Goal: Task Accomplishment & Management: Use online tool/utility

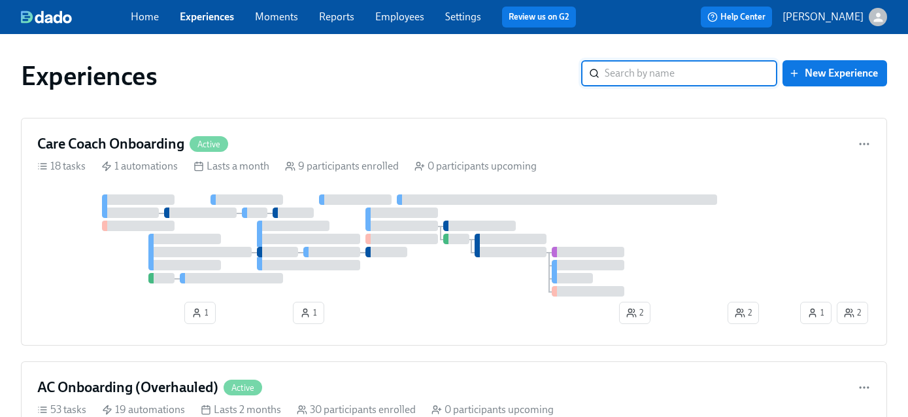
click at [654, 71] on input "search" at bounding box center [691, 73] width 173 height 26
type input "outreach"
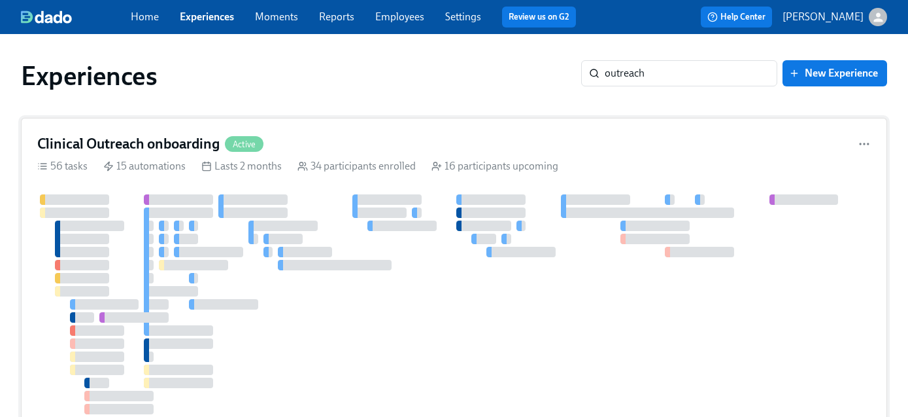
click at [146, 143] on h4 "Clinical Outreach onboarding" at bounding box center [128, 144] width 182 height 20
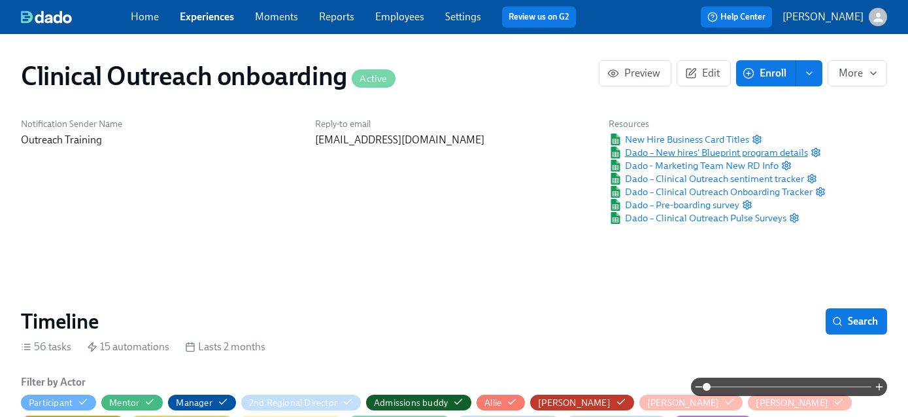
scroll to position [0, 6608]
click at [844, 318] on span "Search" at bounding box center [856, 321] width 43 height 13
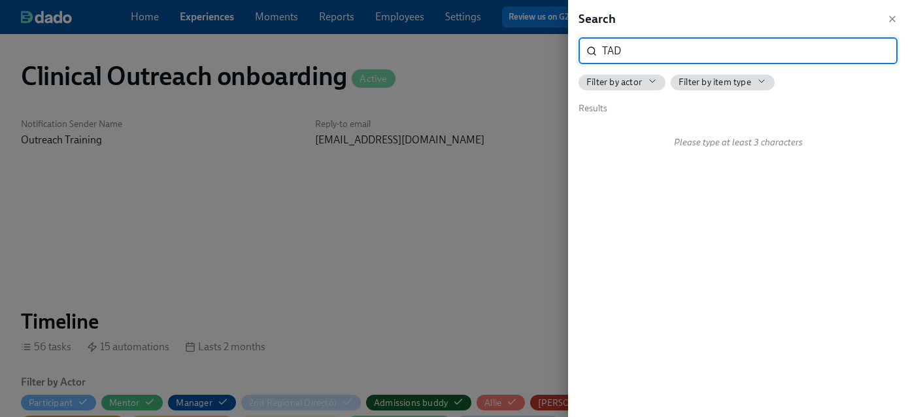
type input "TAD"
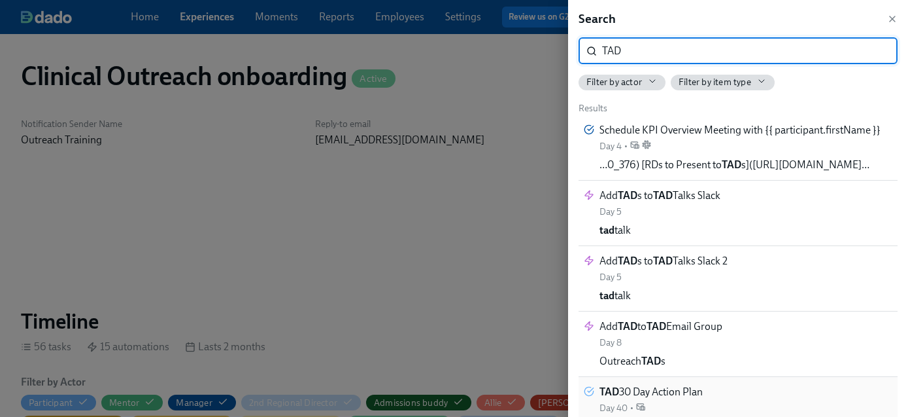
click at [690, 402] on div "TAD 30 Day Action Plan Day 40 •" at bounding box center [651, 399] width 103 height 29
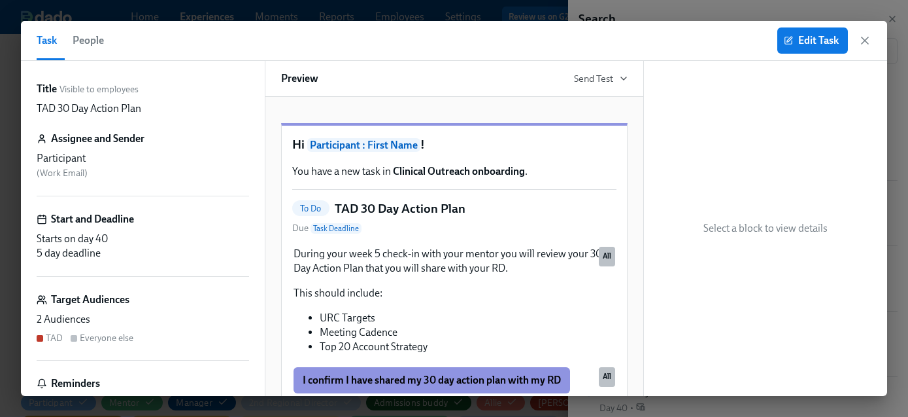
click at [105, 339] on div "Everyone else" at bounding box center [107, 338] width 54 height 12
click at [815, 46] on span "Edit Task" at bounding box center [813, 40] width 52 height 13
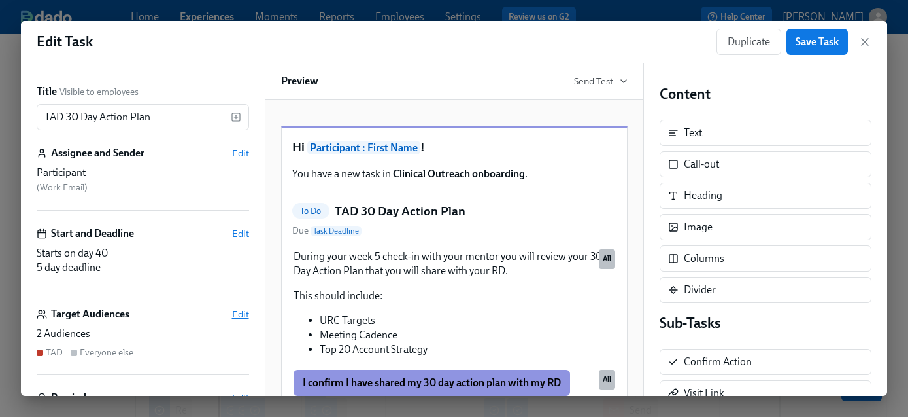
click at [242, 308] on span "Edit" at bounding box center [240, 313] width 17 height 13
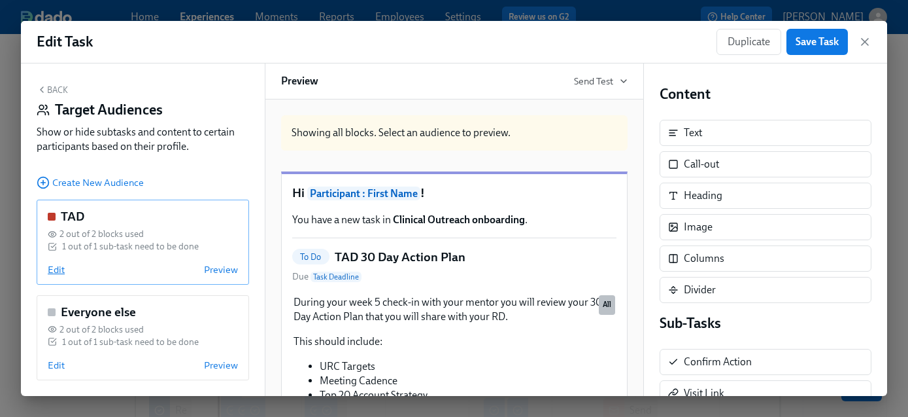
click at [60, 267] on span "Edit" at bounding box center [56, 269] width 17 height 13
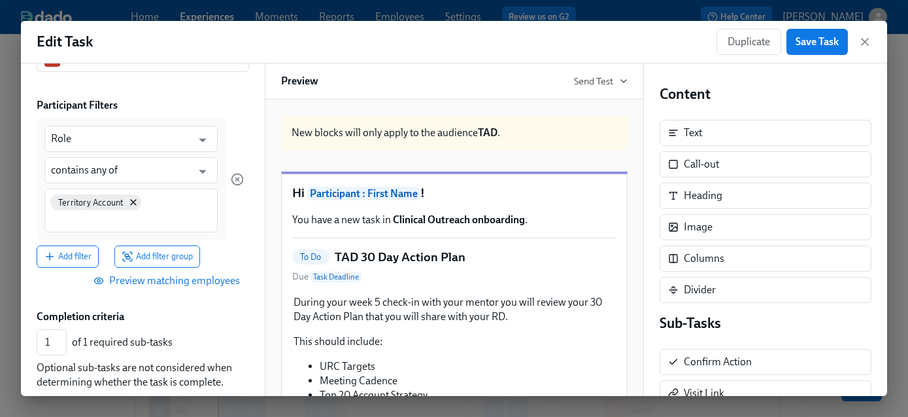
scroll to position [95, 0]
click at [134, 280] on span "Preview matching employees" at bounding box center [168, 279] width 144 height 13
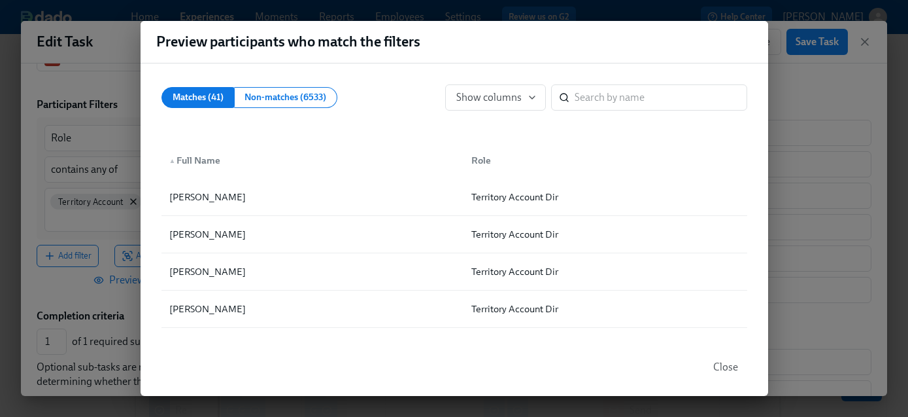
click at [733, 375] on button "Close" at bounding box center [725, 367] width 43 height 26
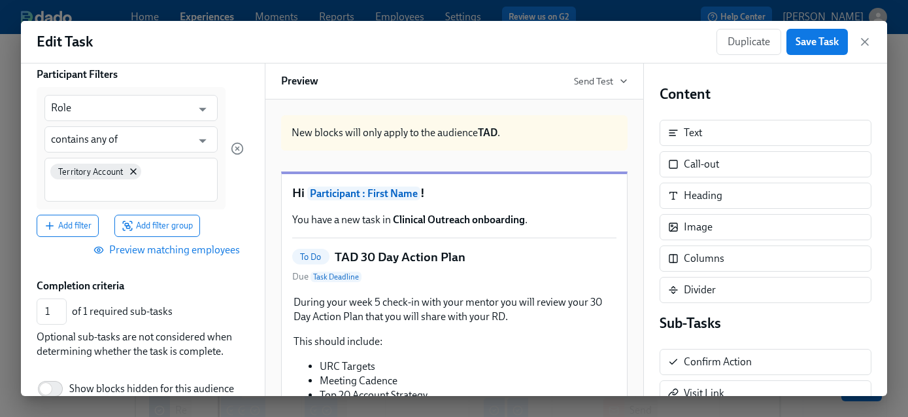
scroll to position [196, 0]
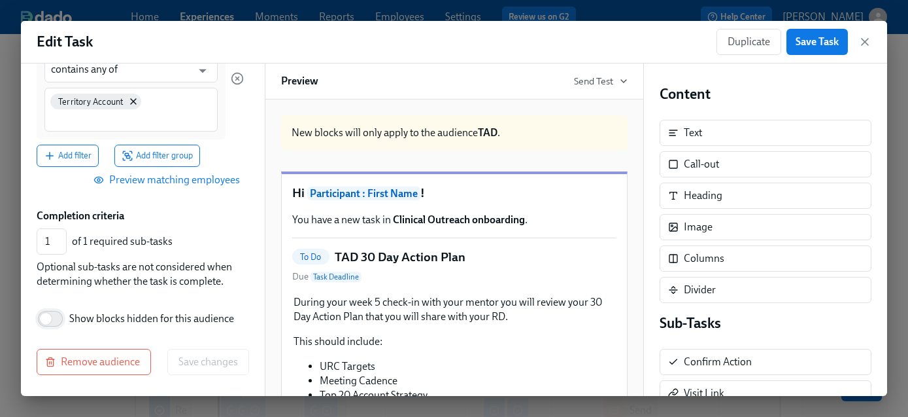
click at [60, 315] on input "Show blocks hidden for this audience" at bounding box center [46, 318] width 86 height 29
click at [41, 320] on input "Show blocks hidden for this audience" at bounding box center [55, 318] width 86 height 29
checkbox input "false"
click at [188, 360] on div "Remove audience Save changes" at bounding box center [143, 362] width 213 height 26
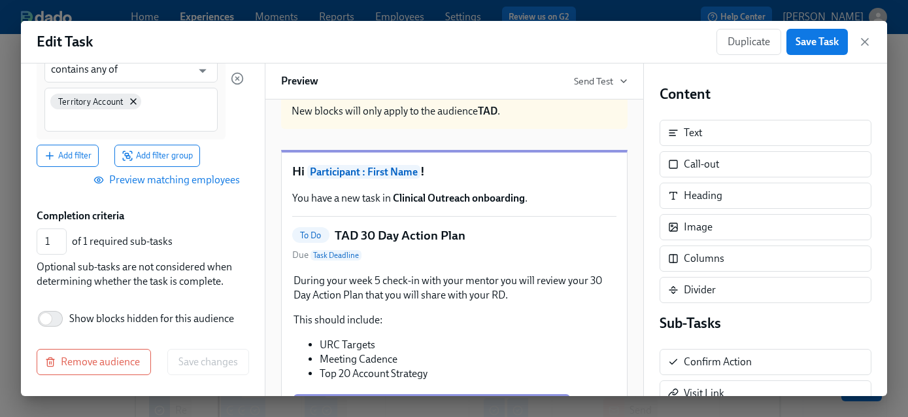
scroll to position [0, 0]
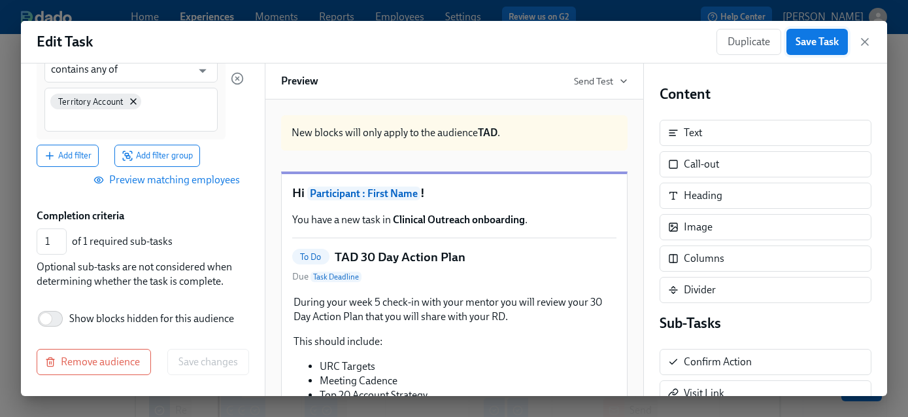
click at [802, 45] on span "Save Task" at bounding box center [817, 41] width 43 height 13
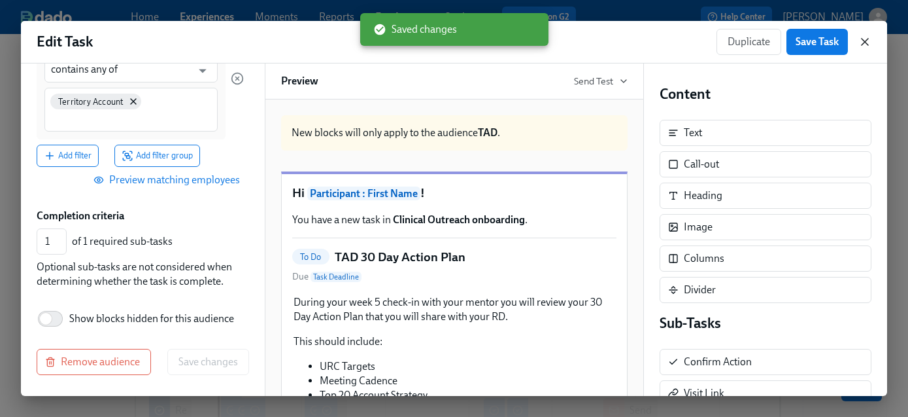
click at [867, 46] on icon "button" at bounding box center [865, 41] width 13 height 13
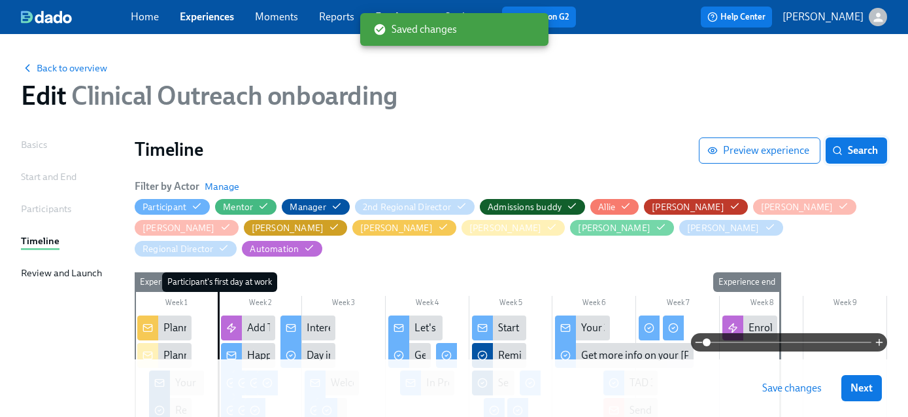
click at [855, 143] on button "Search" at bounding box center [856, 150] width 61 height 26
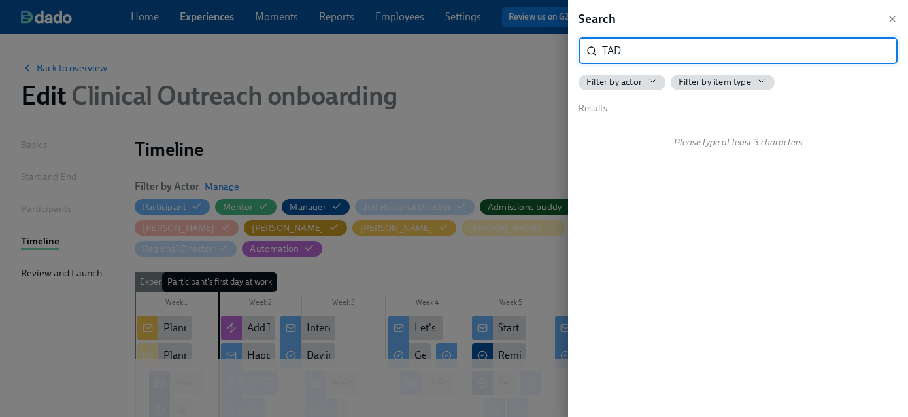
type input "TAD"
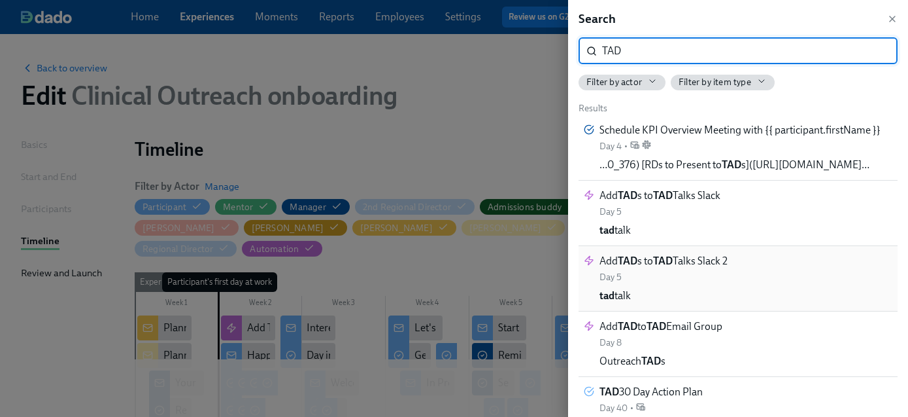
scroll to position [6, 0]
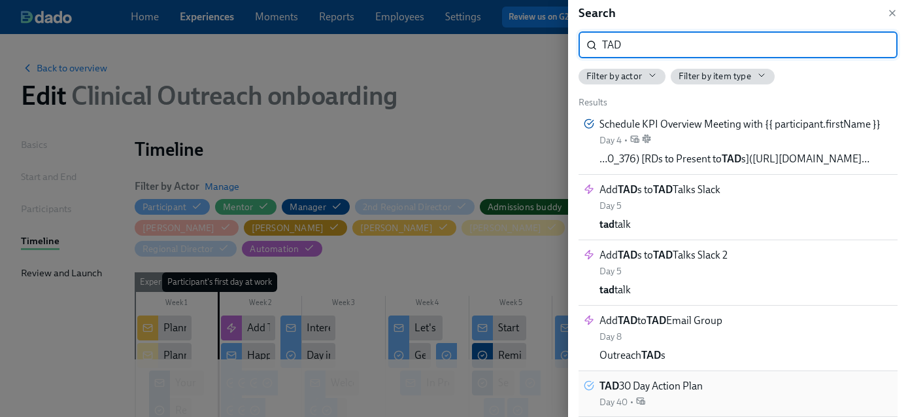
click at [694, 386] on span "TAD 30 Day Action Plan" at bounding box center [651, 386] width 103 height 14
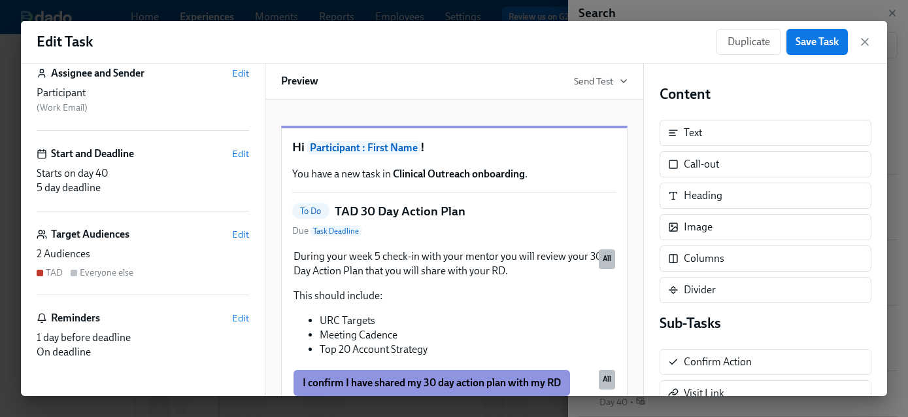
scroll to position [87, 0]
